Goal: Information Seeking & Learning: Find specific fact

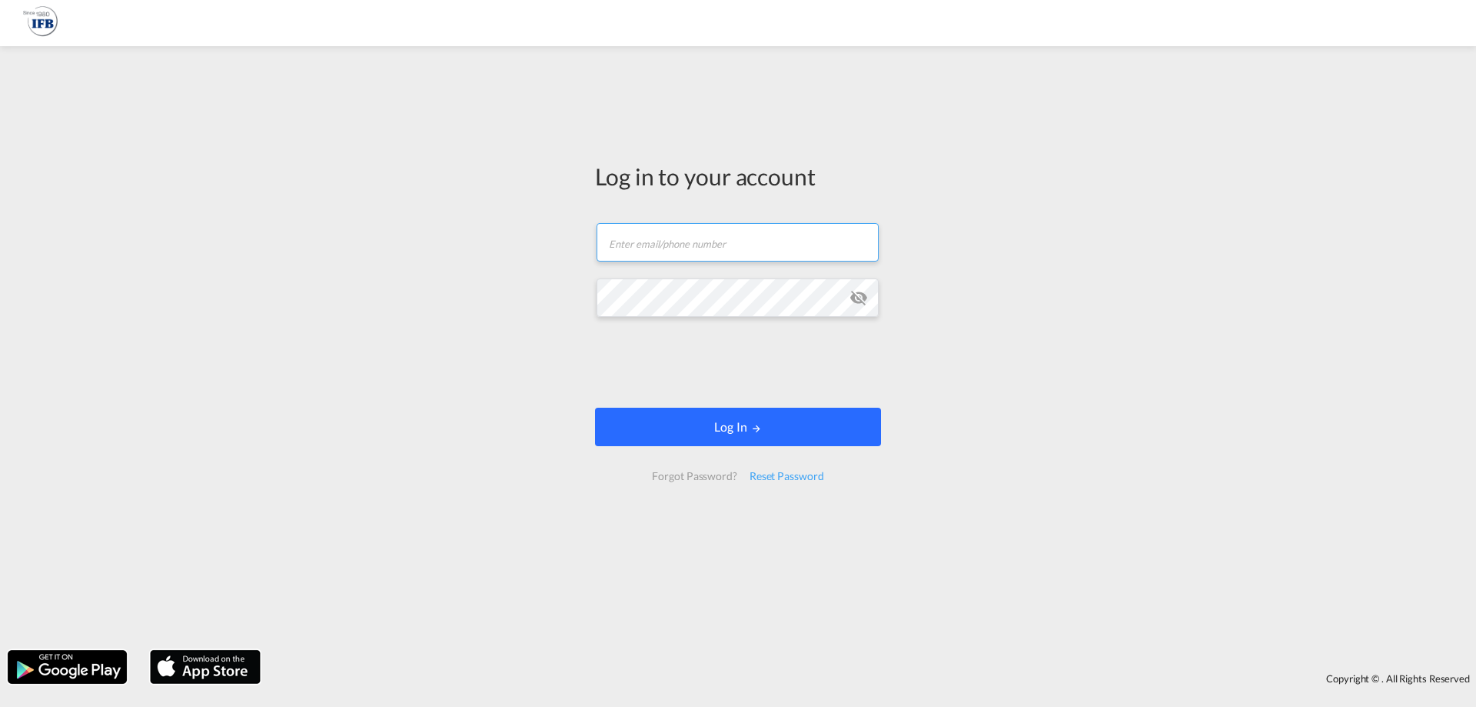
type input "[PERSON_NAME][EMAIL_ADDRESS][DOMAIN_NAME]"
click at [765, 419] on button "Log In" at bounding box center [738, 427] width 286 height 38
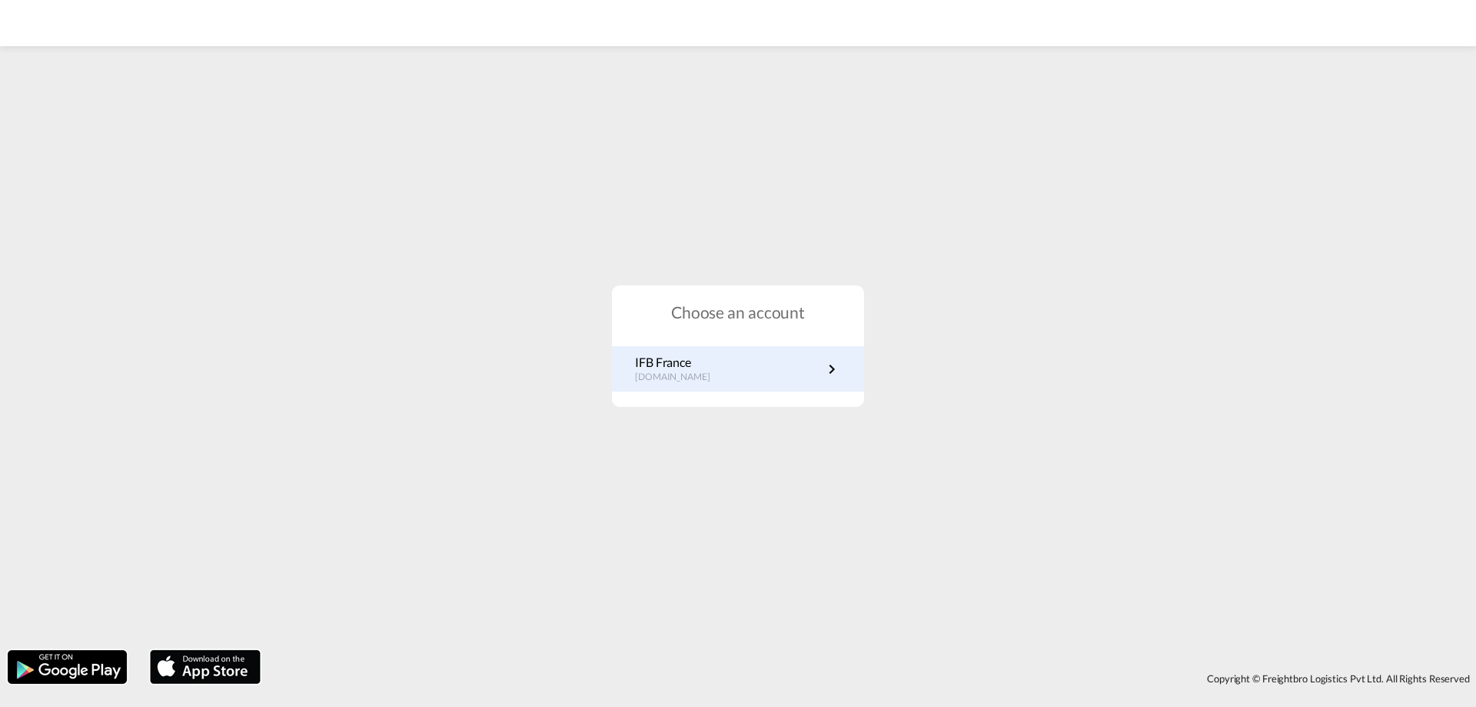
click at [732, 367] on link "IFB France [DOMAIN_NAME]" at bounding box center [738, 369] width 206 height 30
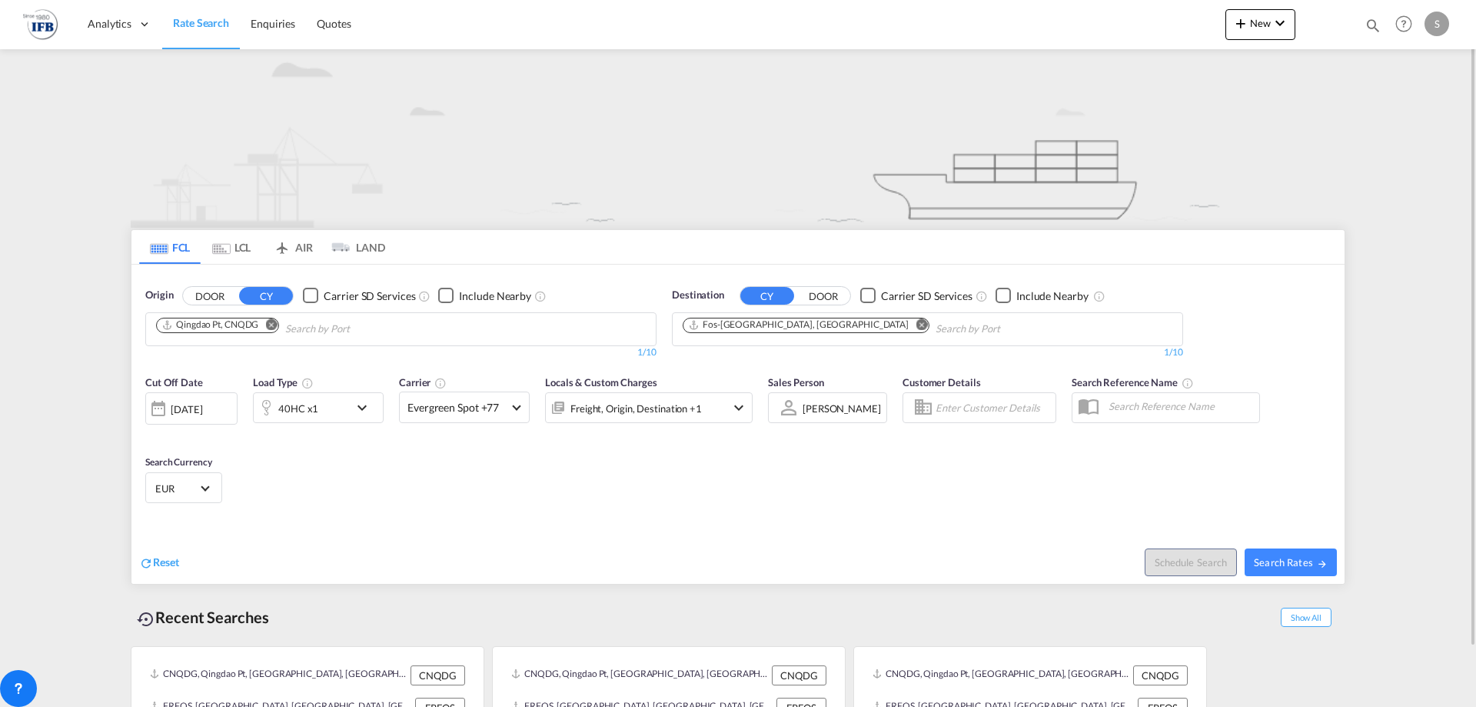
scroll to position [65, 0]
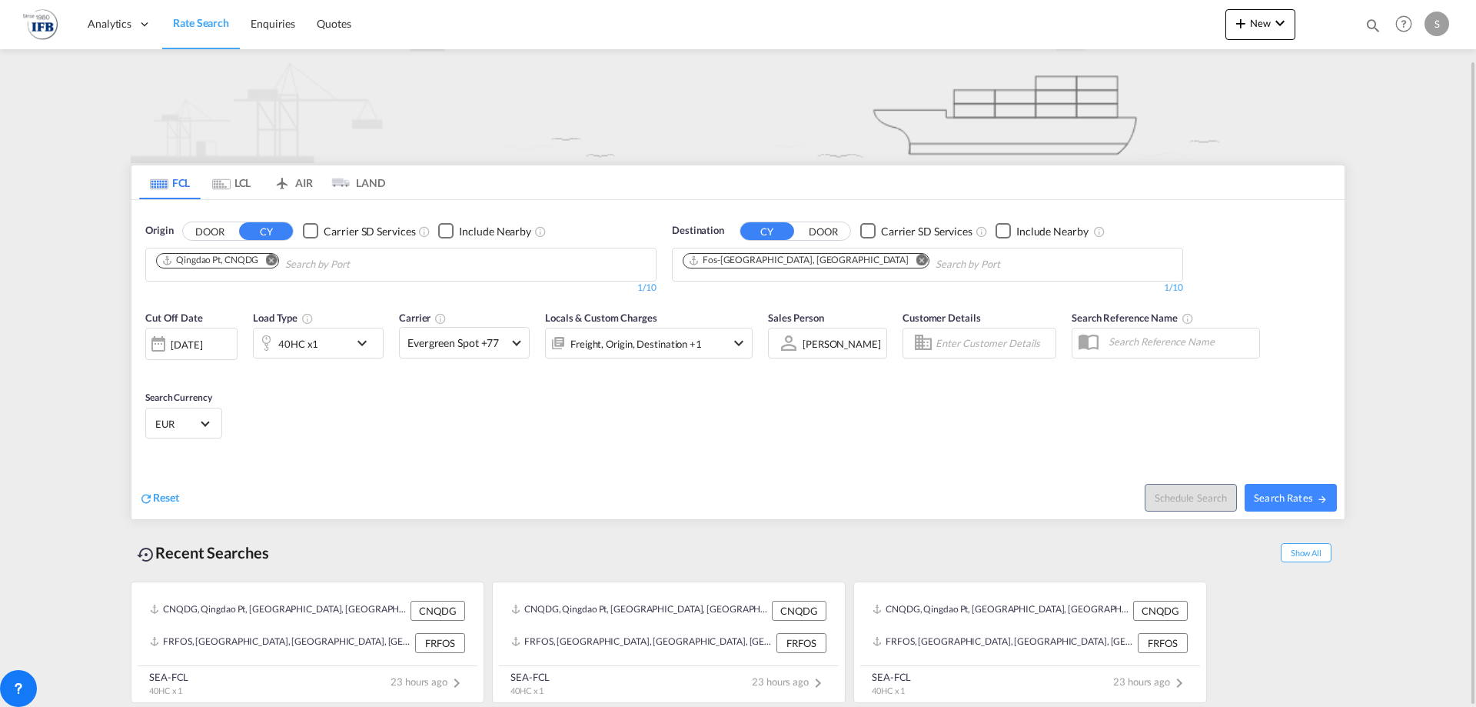
click at [202, 351] on div "[DATE]" at bounding box center [187, 345] width 32 height 14
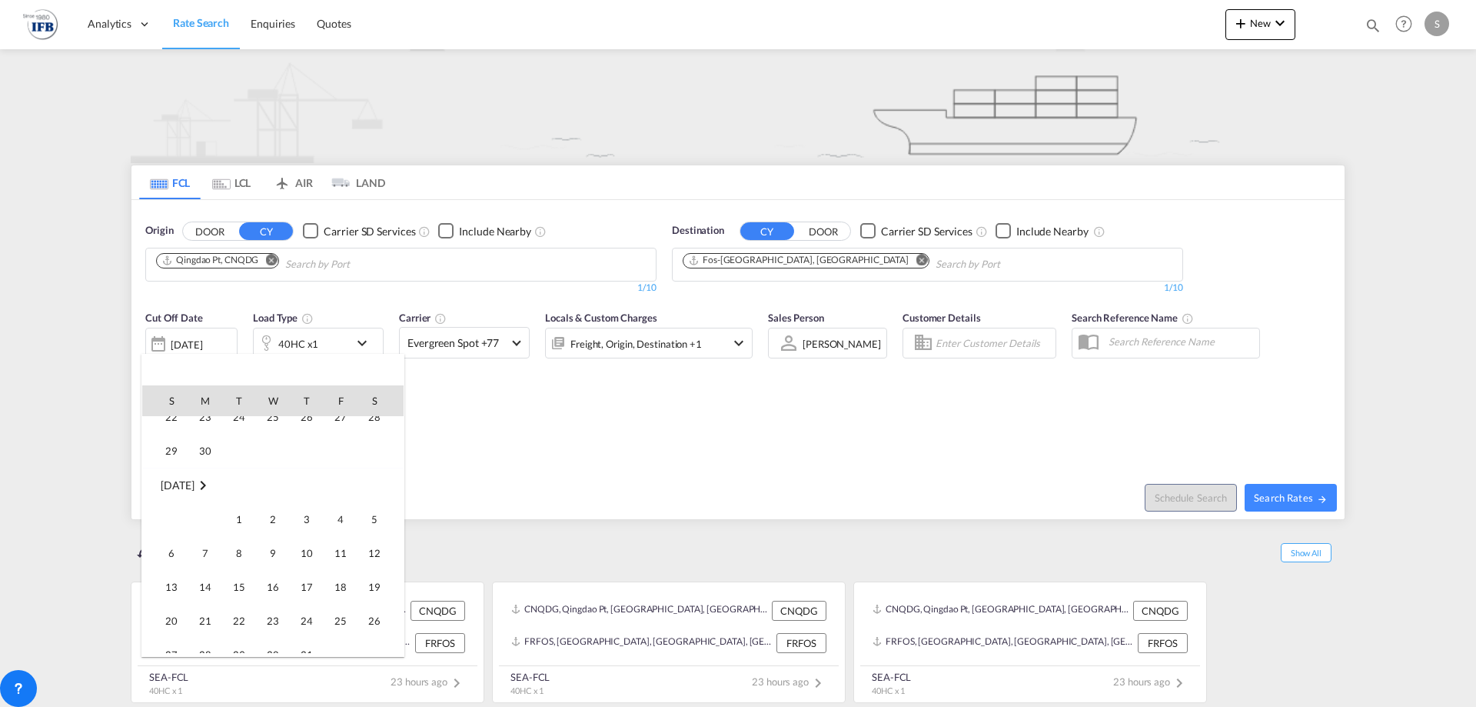
scroll to position [381, 0]
click at [301, 552] on span "17" at bounding box center [306, 562] width 31 height 31
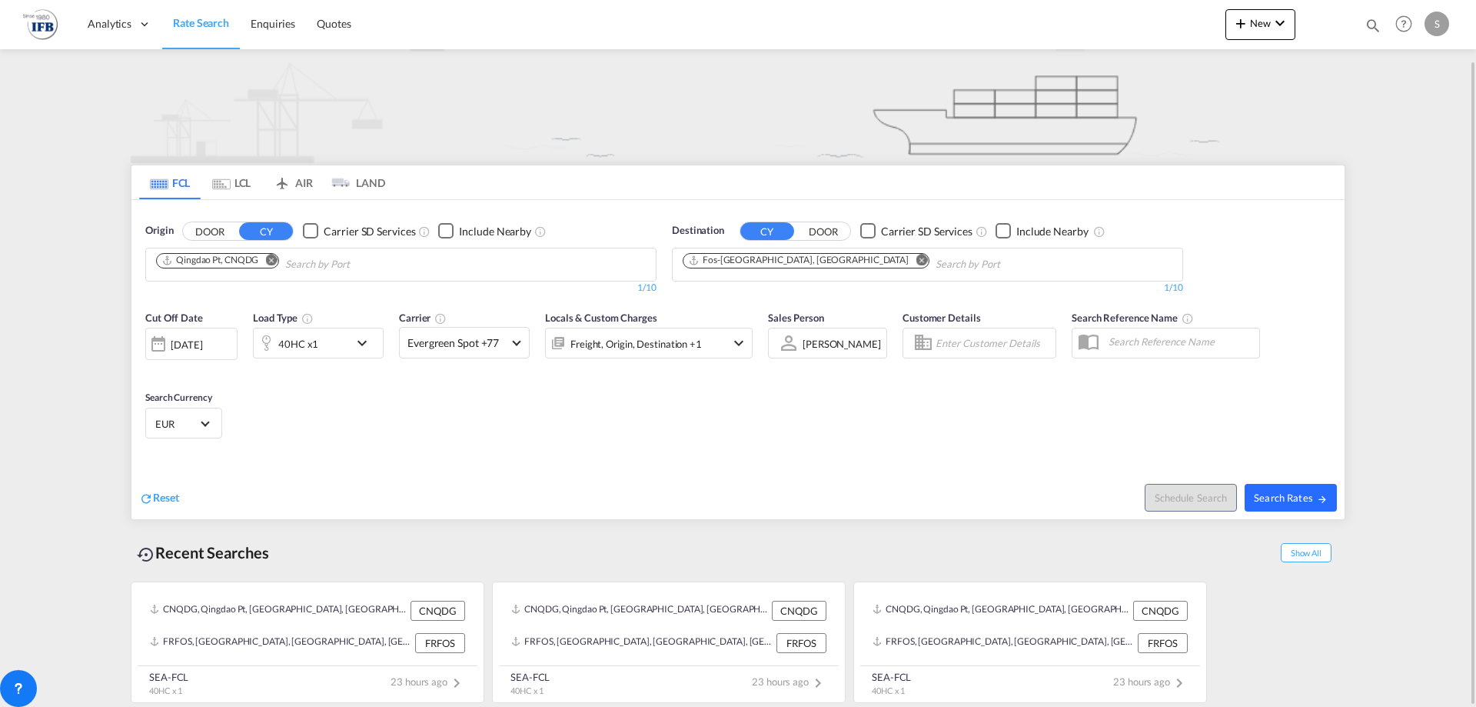
click at [1266, 499] on span "Search Rates" at bounding box center [1291, 497] width 74 height 12
type input "CNQDG to FRFOS / [DATE]"
